Goal: Navigation & Orientation: Find specific page/section

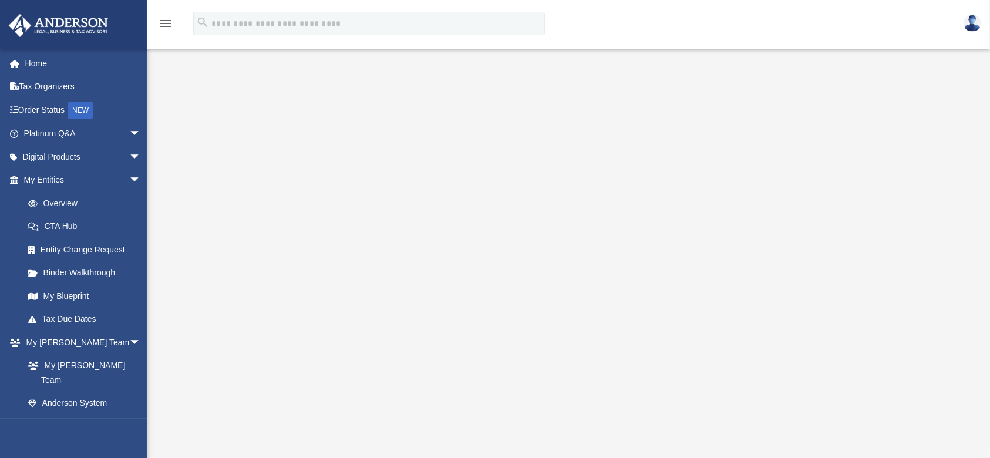
scroll to position [78, 0]
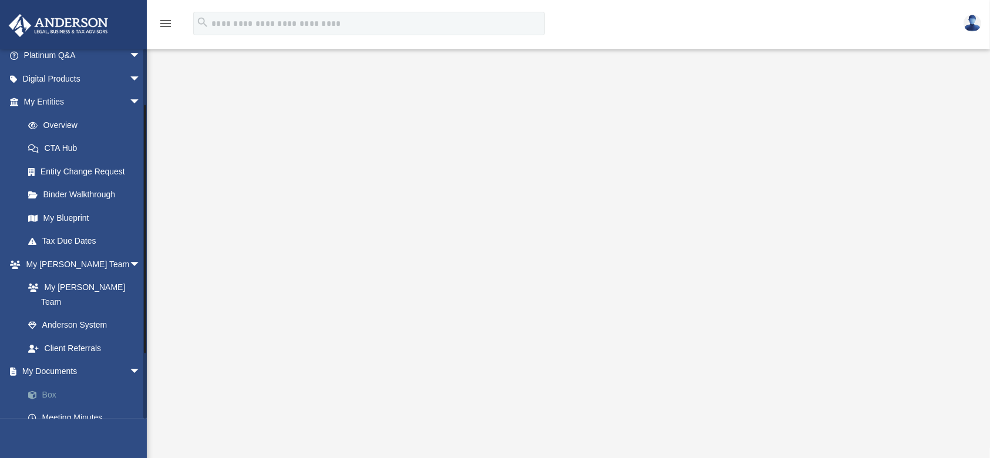
click at [49, 383] on link "Box" at bounding box center [87, 394] width 142 height 23
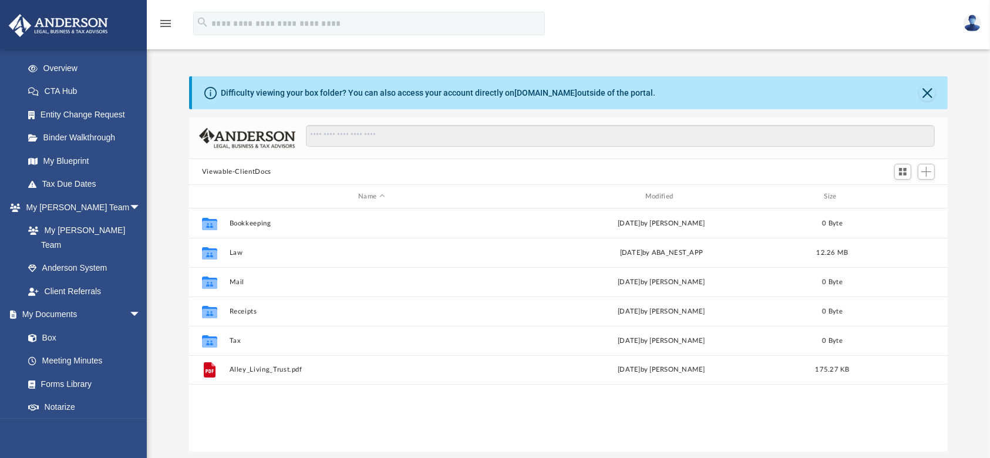
scroll to position [169, 0]
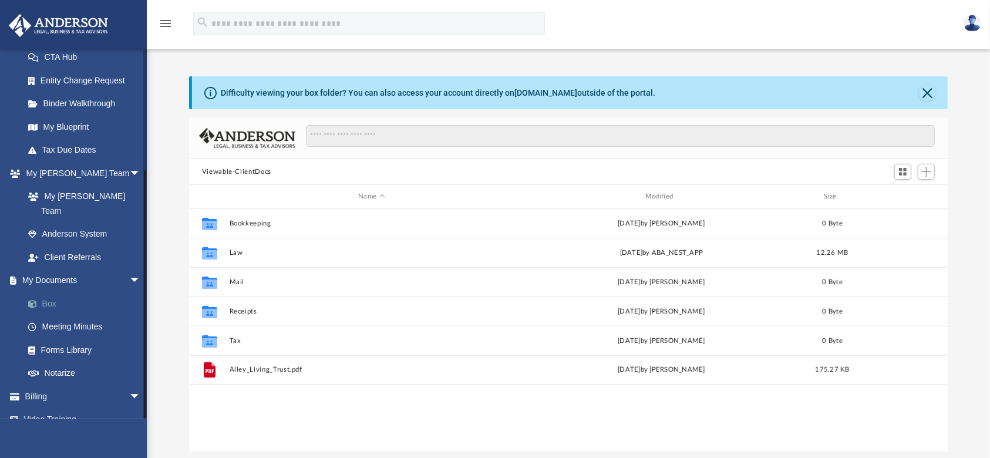
click at [41, 292] on link "Box" at bounding box center [87, 303] width 142 height 23
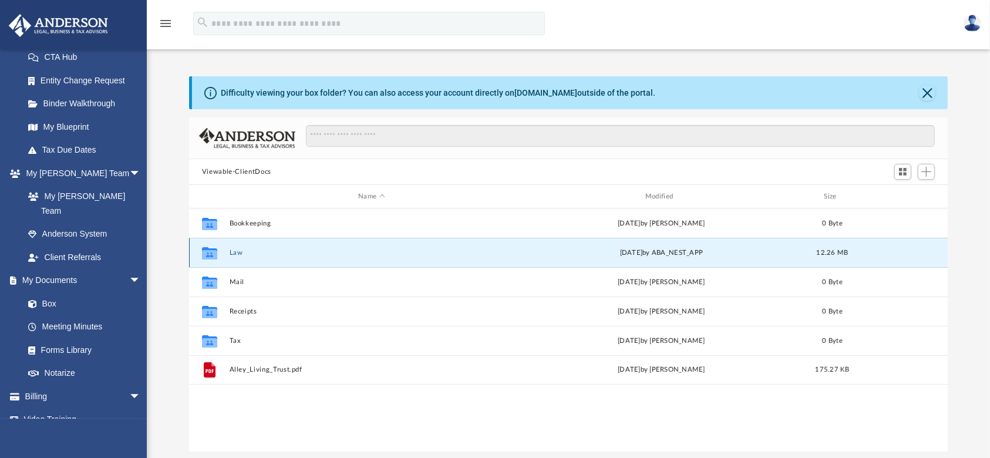
click at [235, 249] on button "Law" at bounding box center [371, 253] width 285 height 8
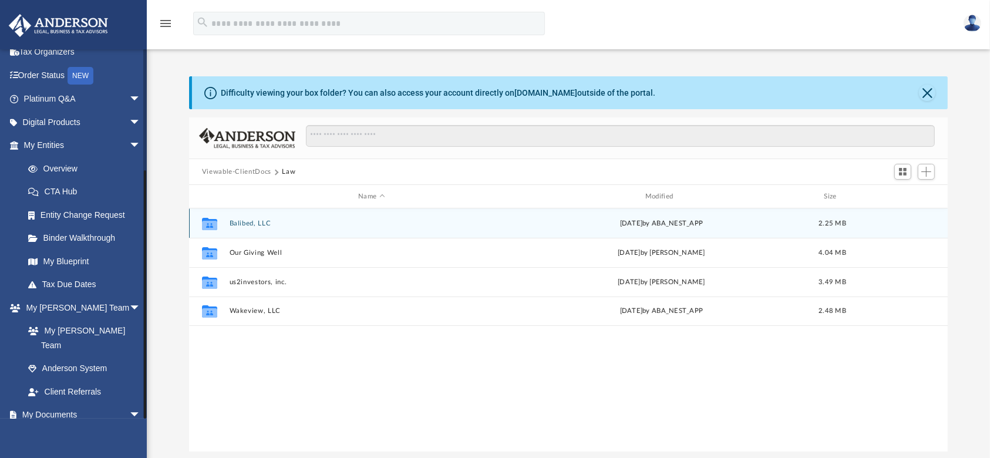
scroll to position [26, 0]
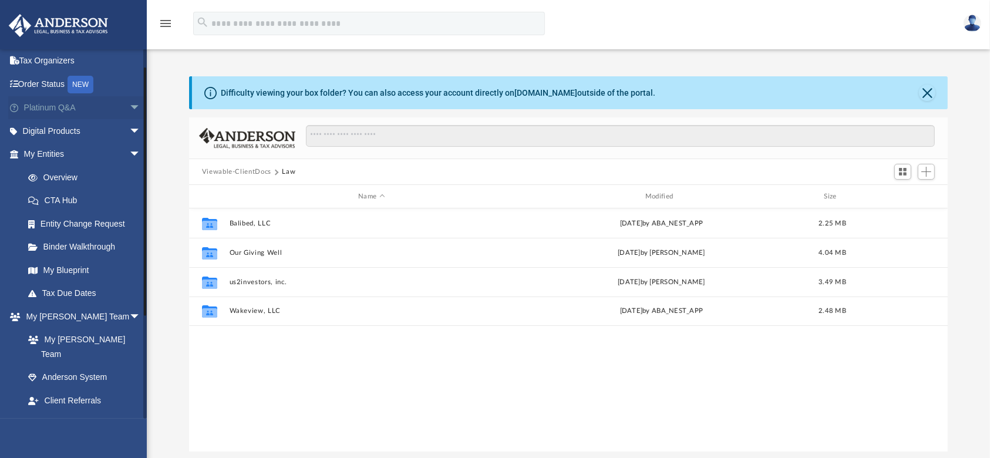
click at [52, 105] on link "Platinum Q&A arrow_drop_down" at bounding box center [83, 107] width 150 height 23
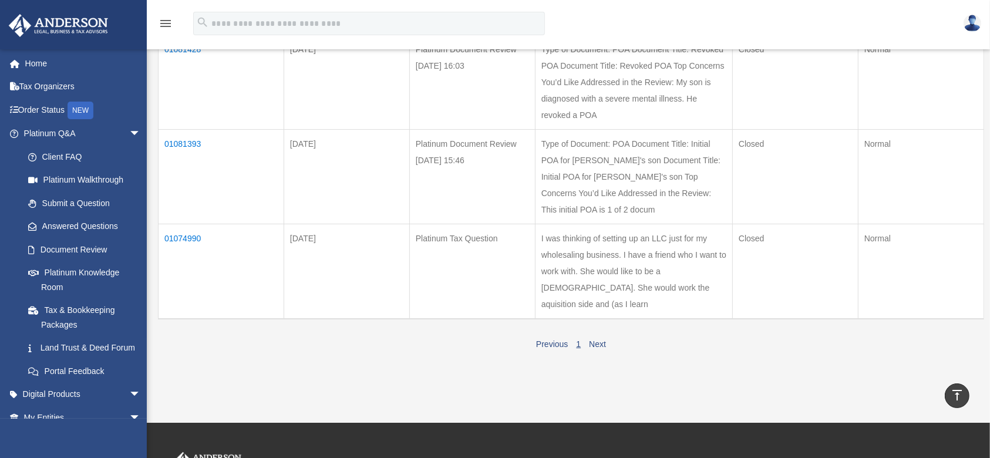
scroll to position [117, 0]
